Goal: Information Seeking & Learning: Find specific fact

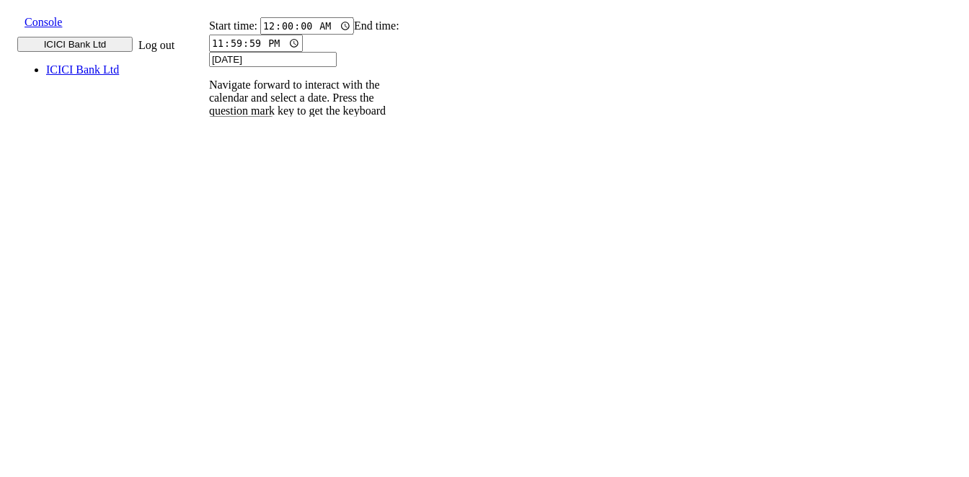
click at [244, 191] on input "9820583145" at bounding box center [218, 198] width 53 height 15
click at [207, 208] on icon at bounding box center [202, 212] width 9 height 9
click at [251, 329] on p "004PHV..." at bounding box center [227, 335] width 48 height 13
click at [244, 191] on input "9820583145" at bounding box center [218, 198] width 53 height 15
click at [207, 208] on icon at bounding box center [202, 212] width 9 height 9
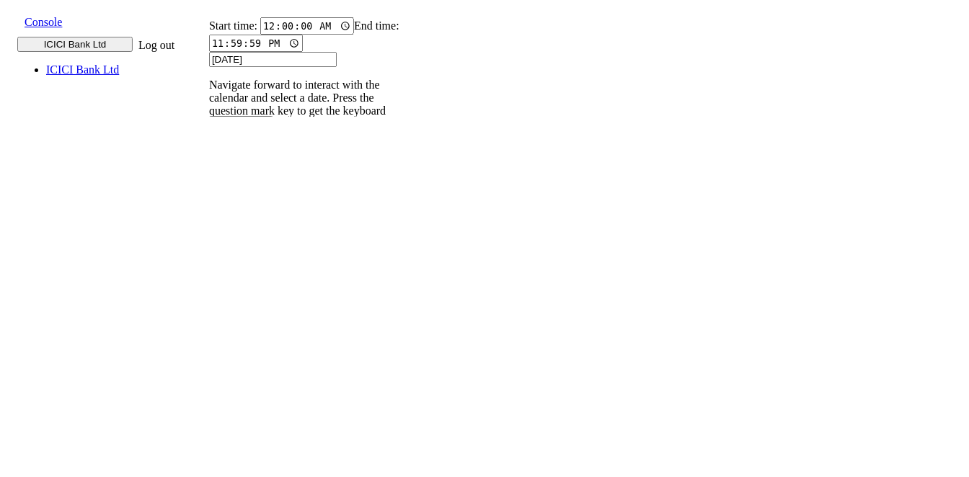
click at [251, 376] on p "004PHV..." at bounding box center [227, 382] width 48 height 13
click at [251, 329] on p "004PHV..." at bounding box center [227, 335] width 48 height 13
click at [244, 191] on input "9820583145" at bounding box center [218, 198] width 53 height 15
click at [207, 208] on icon at bounding box center [202, 212] width 9 height 9
click at [251, 470] on p "004PHV..." at bounding box center [227, 476] width 48 height 13
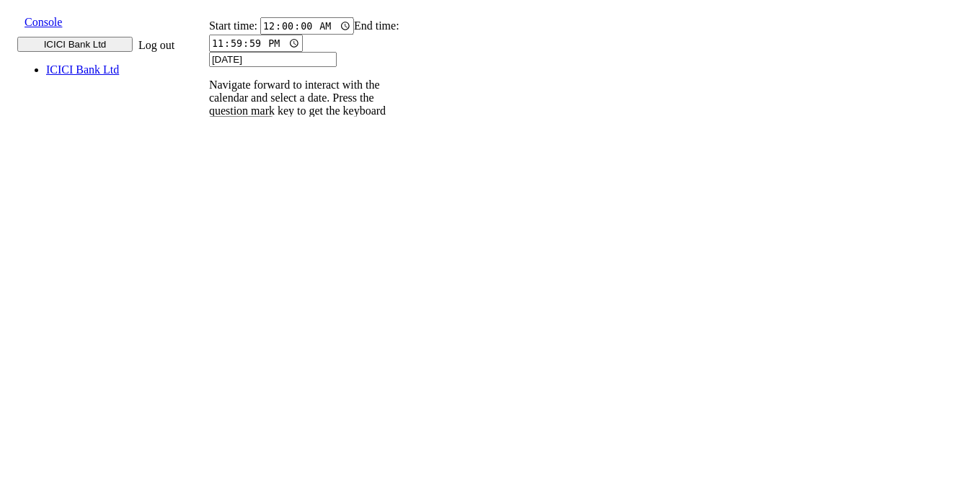
click at [251, 423] on p "004PHV..." at bounding box center [227, 429] width 48 height 13
click at [251, 376] on p "004PHV..." at bounding box center [227, 382] width 48 height 13
click at [251, 329] on p "004PHV..." at bounding box center [227, 335] width 48 height 13
click at [244, 191] on input "9820583145" at bounding box center [218, 198] width 53 height 15
click at [207, 208] on icon at bounding box center [202, 212] width 9 height 9
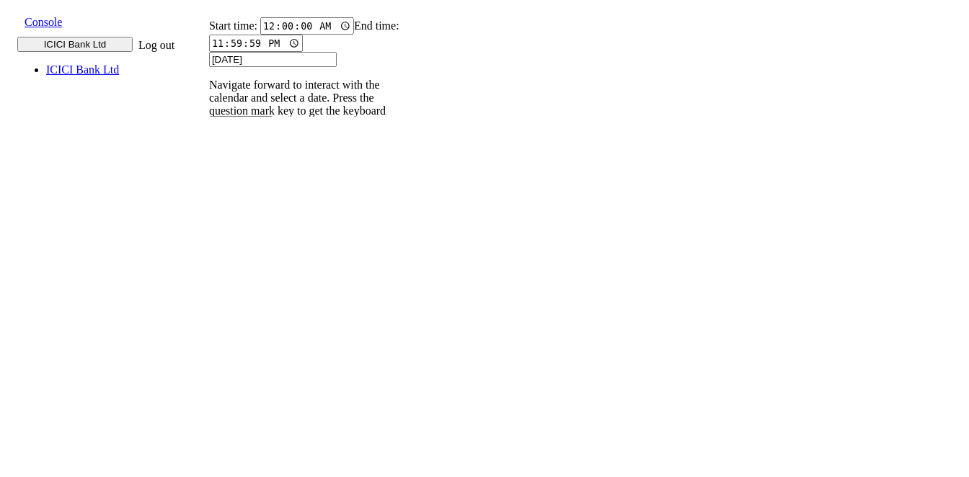
click at [244, 191] on input "9820583145" at bounding box center [218, 198] width 53 height 15
click at [207, 208] on icon at bounding box center [202, 212] width 9 height 9
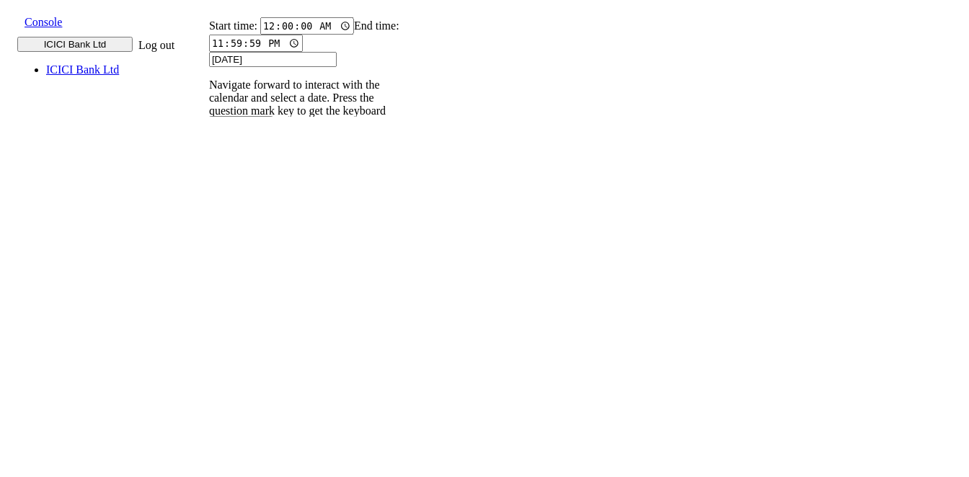
click at [251, 470] on p "004PHV..." at bounding box center [227, 476] width 48 height 13
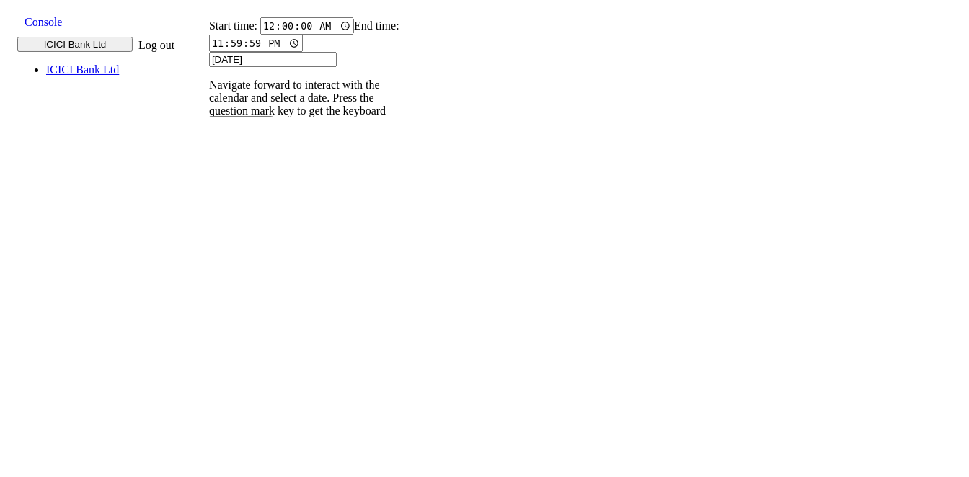
click at [251, 423] on p "004PHV..." at bounding box center [227, 429] width 48 height 13
click at [251, 376] on p "004PHV..." at bounding box center [227, 382] width 48 height 13
click at [251, 329] on p "004PHV..." at bounding box center [227, 335] width 48 height 13
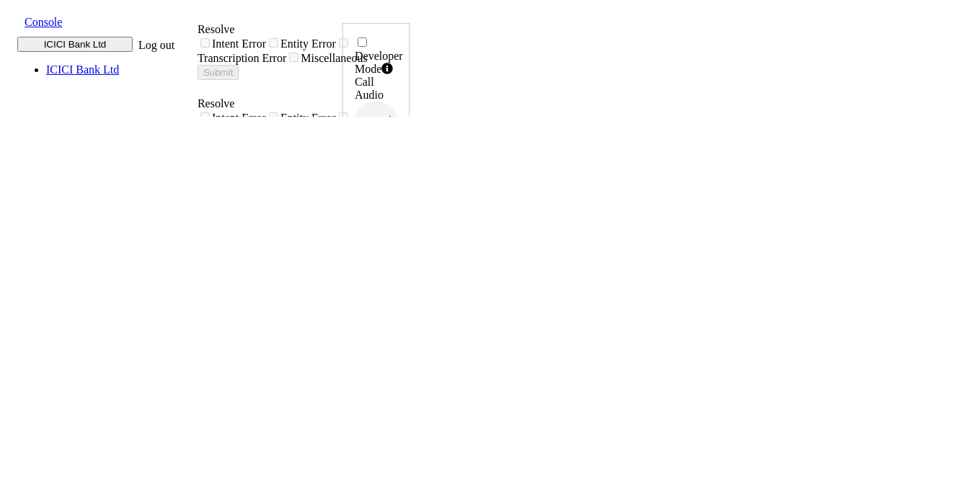
click at [399, 286] on icon at bounding box center [394, 292] width 10 height 12
drag, startPoint x: 872, startPoint y: 322, endPoint x: 916, endPoint y: 323, distance: 44.7
copy h6 "13:22:18"
click at [399, 286] on icon at bounding box center [394, 292] width 10 height 12
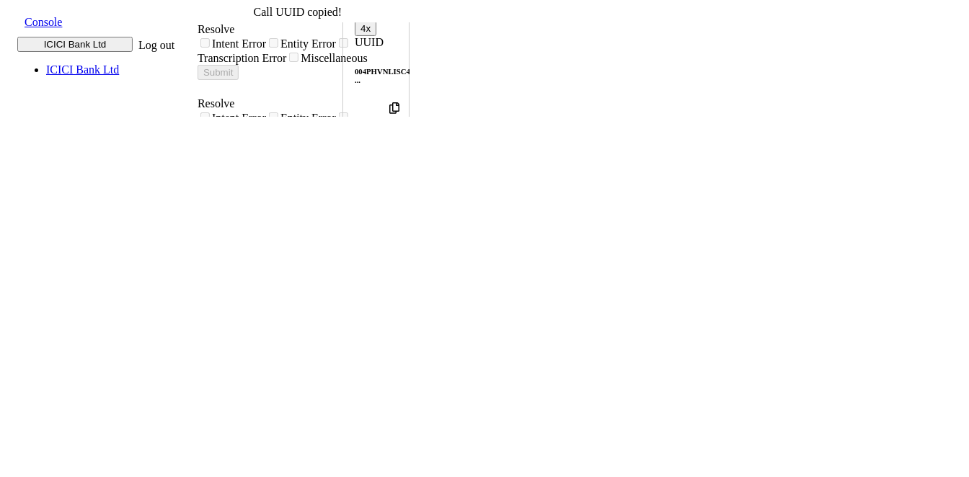
scroll to position [190, 0]
drag, startPoint x: 866, startPoint y: 126, endPoint x: 918, endPoint y: 129, distance: 52.0
click at [410, 129] on div "Developer Mode Call Audio 0.5x 1x 1.5x 2x 4x UUID 004PHVNLISC4RCDM ... Phone Nu…" at bounding box center [375, 298] width 67 height 931
copy h6 "15:00:06"
click at [399, 286] on icon at bounding box center [394, 292] width 10 height 12
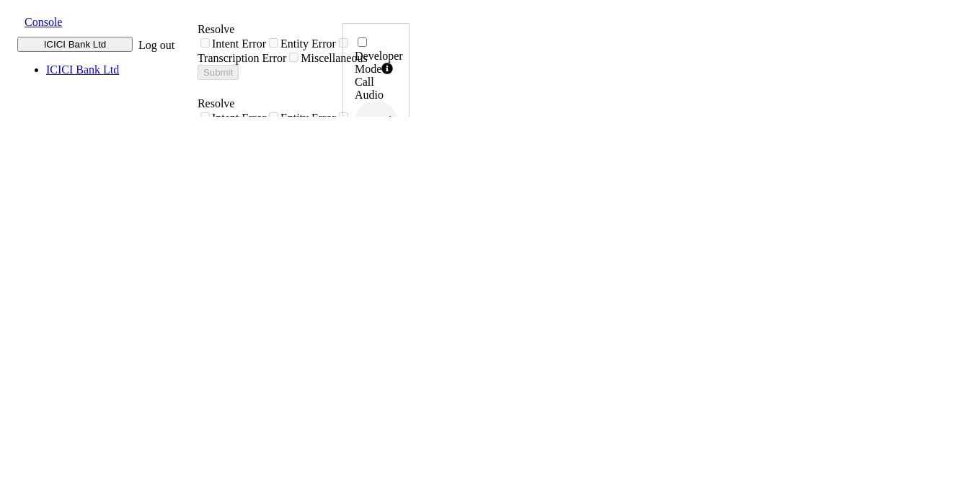
drag, startPoint x: 871, startPoint y: 320, endPoint x: 916, endPoint y: 319, distance: 44.7
copy h6 "15:02:20"
click at [399, 286] on icon at bounding box center [394, 292] width 10 height 12
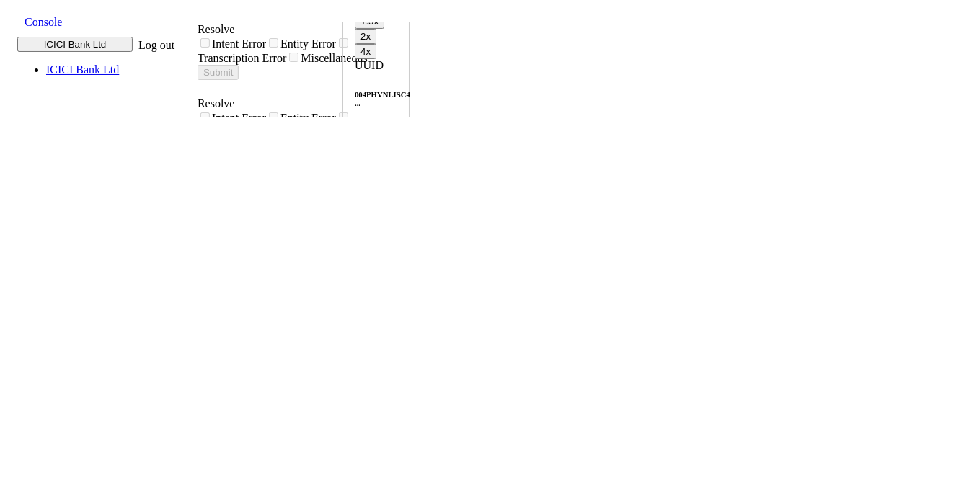
drag, startPoint x: 871, startPoint y: 160, endPoint x: 916, endPoint y: 156, distance: 45.6
click at [397, 324] on h6 "15:06:17, 20th Aug 2025" at bounding box center [376, 328] width 43 height 9
copy h6 "15:06:17"
click at [399, 286] on icon at bounding box center [394, 292] width 10 height 12
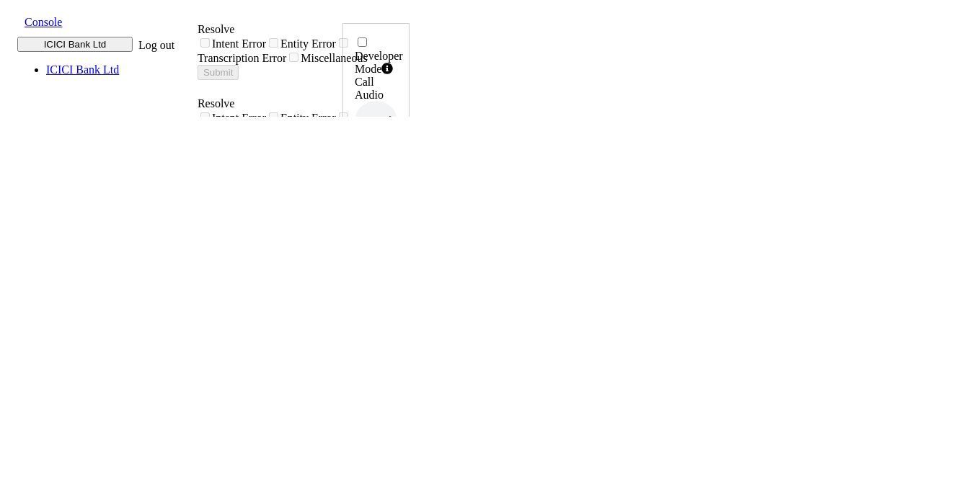
drag, startPoint x: 868, startPoint y: 312, endPoint x: 916, endPoint y: 321, distance: 49.1
click at [410, 321] on div "Developer Mode Call Audio 0.5x 1x 1.5x 2x 4x UUID 004PHVNLISC4RCDM ... Phone Nu…" at bounding box center [375, 484] width 67 height 922
copy h6 "15:32:33"
click at [399, 286] on icon at bounding box center [394, 292] width 10 height 12
drag, startPoint x: 872, startPoint y: 316, endPoint x: 919, endPoint y: 320, distance: 47.8
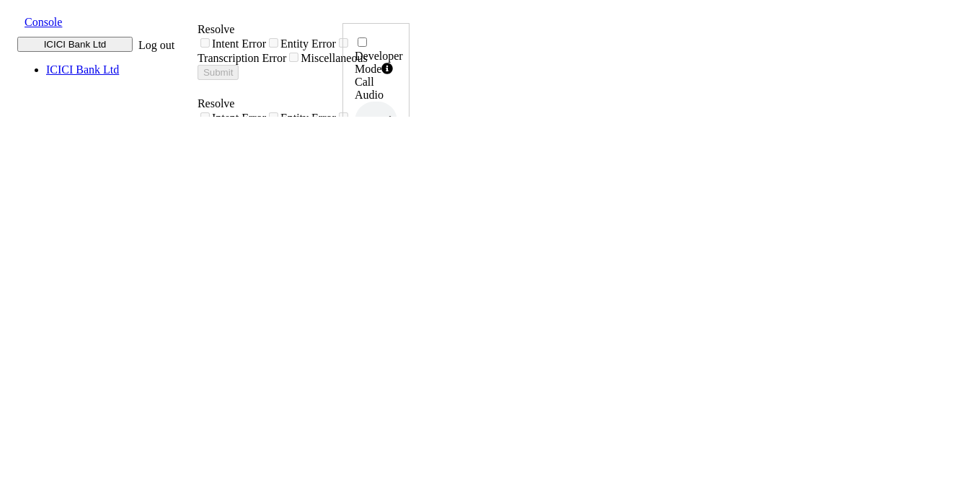
copy h6 "15:34:59,"
click at [399, 286] on icon at bounding box center [394, 292] width 10 height 12
drag, startPoint x: 871, startPoint y: 316, endPoint x: 916, endPoint y: 320, distance: 45.6
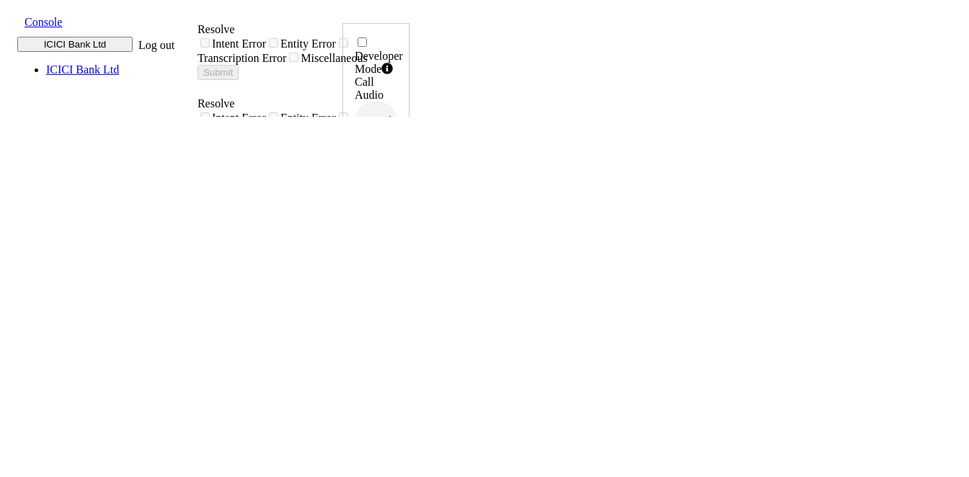
copy h6 "15:37:35"
click at [399, 286] on icon at bounding box center [394, 292] width 10 height 12
drag, startPoint x: 871, startPoint y: 316, endPoint x: 916, endPoint y: 321, distance: 45.0
copy h6 "15:39:24"
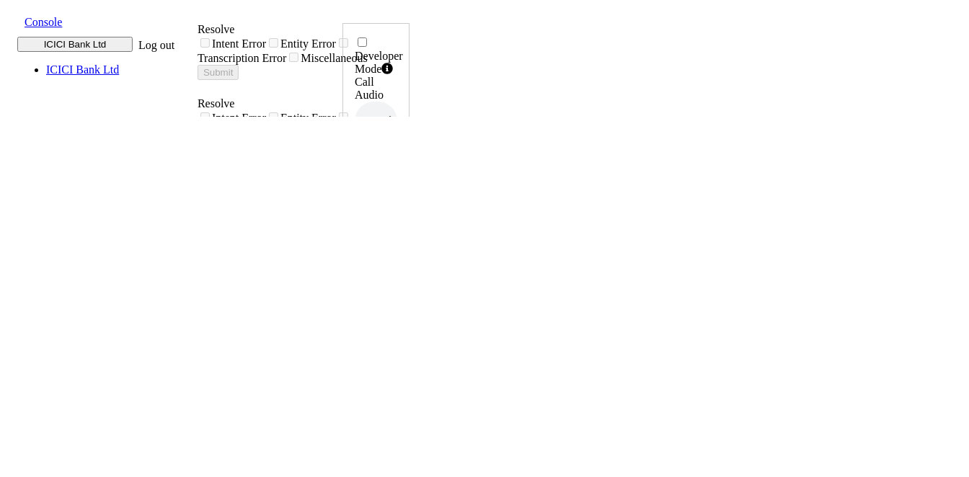
click at [399, 286] on icon at bounding box center [394, 292] width 10 height 12
drag, startPoint x: 872, startPoint y: 314, endPoint x: 914, endPoint y: 319, distance: 42.8
copy h6 "15:41:48"
click at [399, 286] on icon at bounding box center [394, 292] width 10 height 12
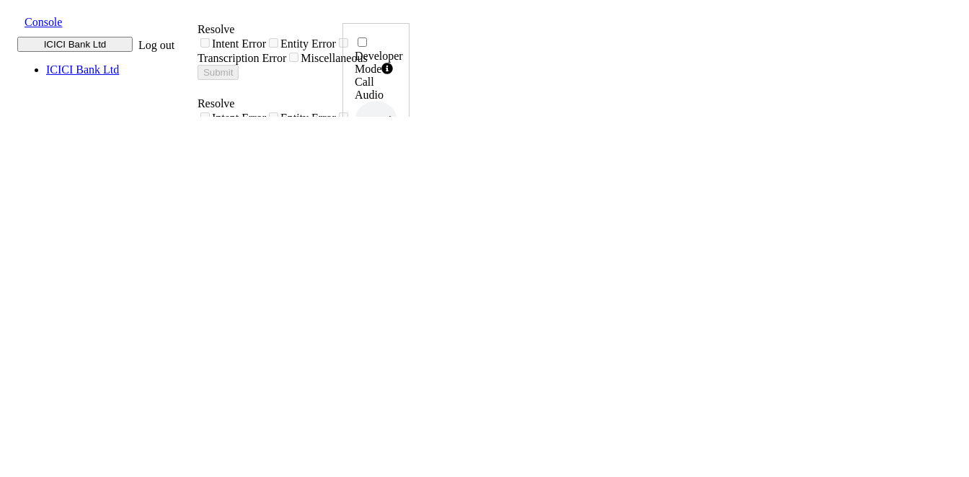
drag, startPoint x: 867, startPoint y: 316, endPoint x: 919, endPoint y: 319, distance: 52.0
click at [410, 319] on div "Developer Mode Call Audio 0.5x 1x 1.5x 2x 4x UUID 004PHVNLISC4RCDM ... Phone Nu…" at bounding box center [375, 475] width 67 height 905
copy h6 "15:45:13"
